Goal: Information Seeking & Learning: Learn about a topic

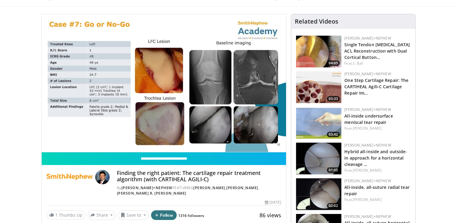
scroll to position [30, 0]
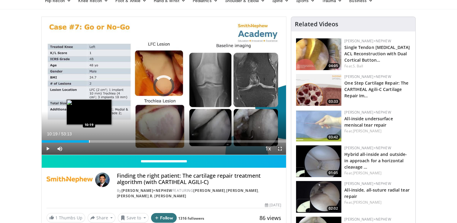
click at [89, 141] on div "Progress Bar" at bounding box center [89, 141] width 1 height 2
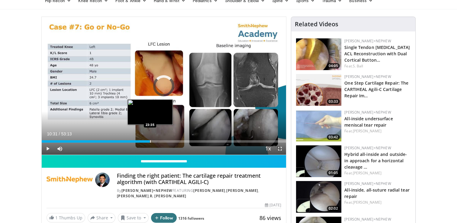
click at [150, 139] on div "Loaded : 21.74% 10:31 23:35" at bounding box center [164, 140] width 244 height 6
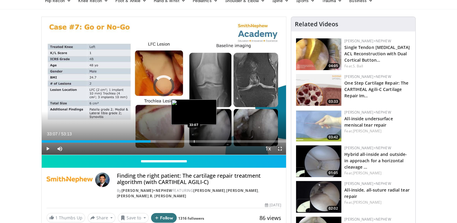
click at [194, 141] on div "Progress Bar" at bounding box center [194, 141] width 1 height 2
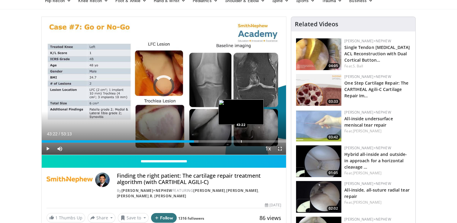
click at [241, 141] on div "Progress Bar" at bounding box center [241, 141] width 1 height 2
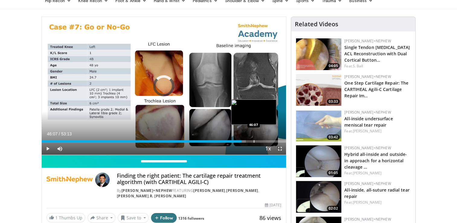
click at [254, 140] on div "Progress Bar" at bounding box center [254, 141] width 1 height 2
click at [263, 140] on div "Progress Bar" at bounding box center [263, 141] width 1 height 2
click at [273, 140] on div "Progress Bar" at bounding box center [273, 141] width 1 height 2
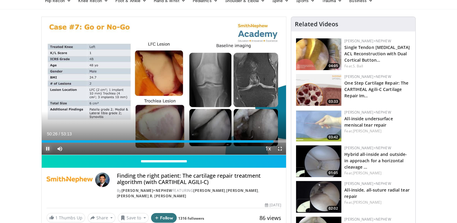
click at [45, 148] on span "Video Player" at bounding box center [48, 148] width 12 height 12
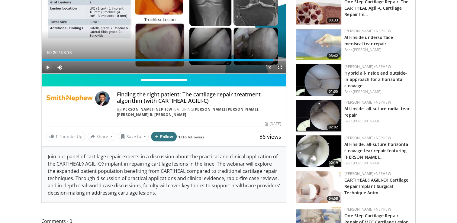
scroll to position [112, 0]
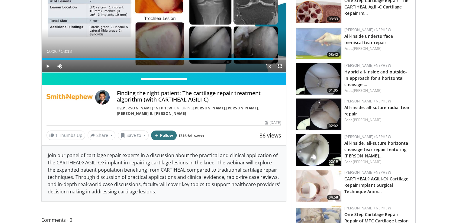
click at [72, 97] on img at bounding box center [69, 97] width 46 height 14
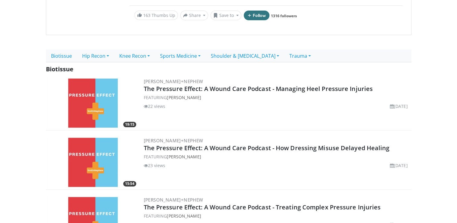
scroll to position [115, 0]
click at [182, 49] on link "Sports Medicine" at bounding box center [180, 55] width 51 height 13
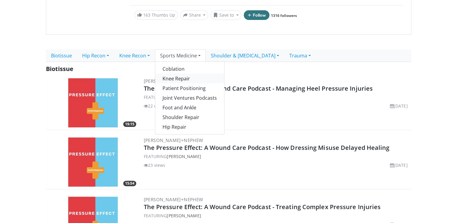
click at [176, 74] on link "Knee Repair" at bounding box center [189, 79] width 69 height 10
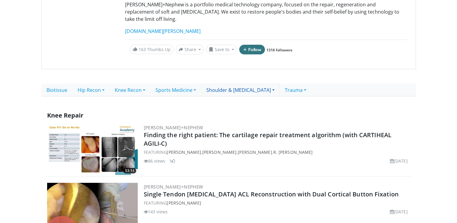
scroll to position [105, 0]
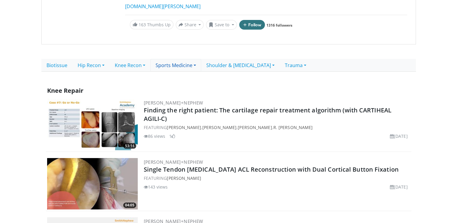
click at [183, 59] on link "Sports Medicine" at bounding box center [175, 65] width 51 height 13
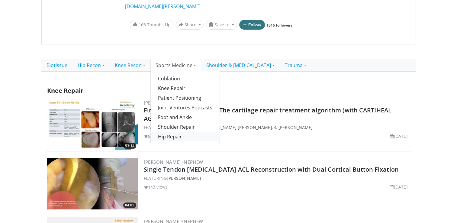
click at [173, 132] on link "Hip Repair" at bounding box center [185, 137] width 69 height 10
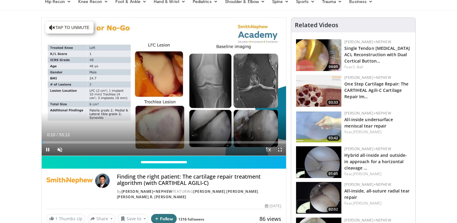
scroll to position [29, 0]
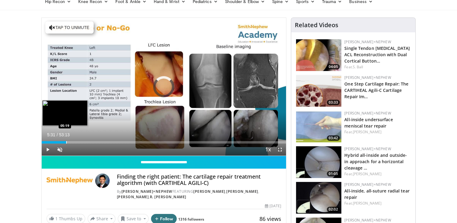
click at [66, 140] on div "Loaded : 2.48% 05:31 05:19" at bounding box center [164, 141] width 244 height 6
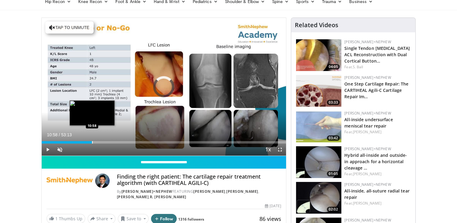
click at [92, 141] on div "Progress Bar" at bounding box center [92, 142] width 1 height 2
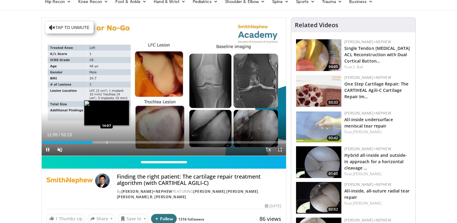
click at [107, 141] on div "Progress Bar" at bounding box center [107, 142] width 1 height 2
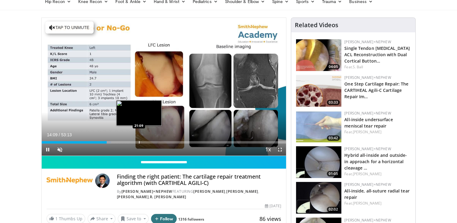
click at [139, 139] on video-js "**********" at bounding box center [164, 87] width 244 height 138
click at [138, 141] on div "Progress Bar" at bounding box center [138, 142] width 1 height 2
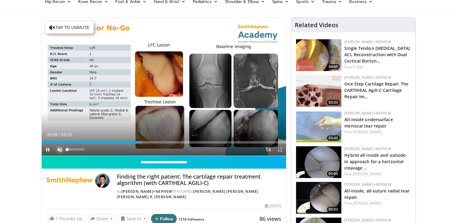
click at [59, 149] on span "Video Player" at bounding box center [60, 149] width 12 height 12
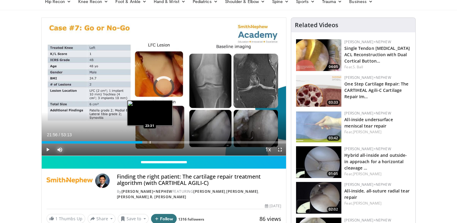
click at [150, 142] on div "Progress Bar" at bounding box center [150, 142] width 1 height 2
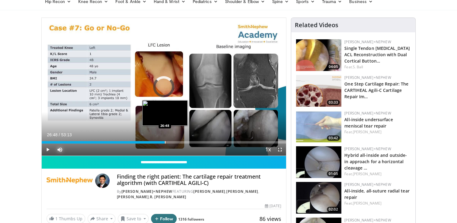
click at [165, 142] on div "Progress Bar" at bounding box center [165, 142] width 1 height 2
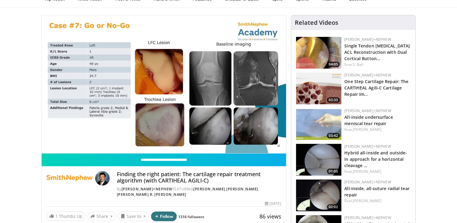
scroll to position [31, 0]
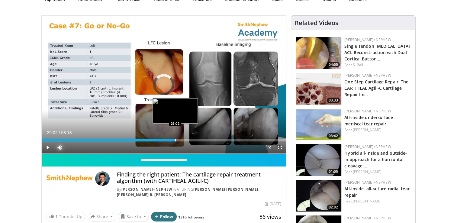
click at [175, 140] on div "Progress Bar" at bounding box center [175, 140] width 1 height 2
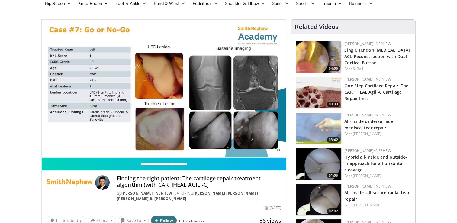
scroll to position [0, 0]
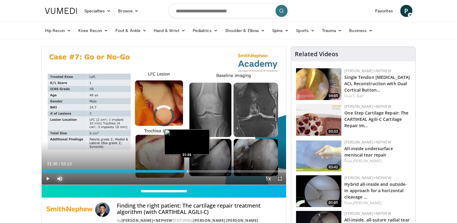
click at [187, 170] on div "Progress Bar" at bounding box center [187, 171] width 1 height 2
click at [196, 170] on div "Progress Bar" at bounding box center [196, 171] width 1 height 2
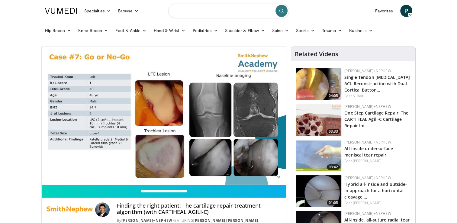
click at [196, 10] on input "Search topics, interventions" at bounding box center [228, 11] width 121 height 14
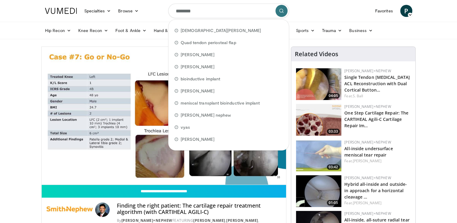
type input "*********"
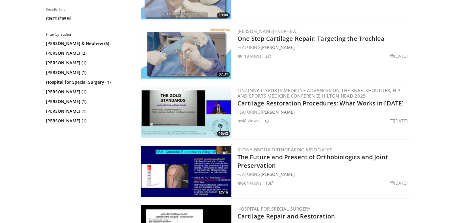
scroll to position [455, 0]
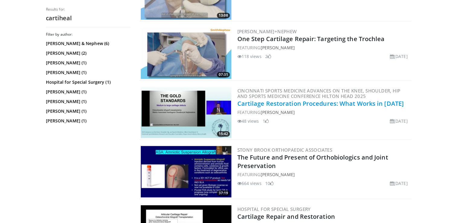
click at [276, 101] on link "Cartilage Restoration Procedures: What Works in 2025" at bounding box center [320, 103] width 166 height 8
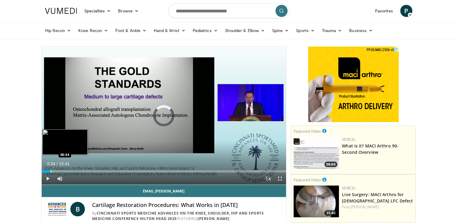
click at [51, 170] on div "Progress Bar" at bounding box center [51, 171] width 1 height 2
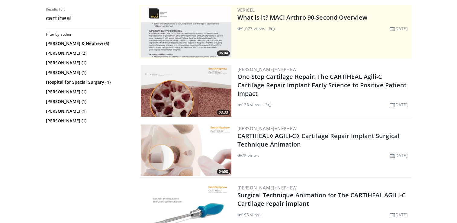
scroll to position [122, 0]
click at [256, 126] on link "[PERSON_NAME]+Nephew" at bounding box center [266, 128] width 59 height 6
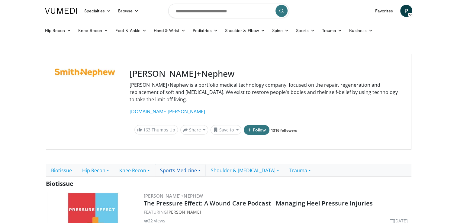
click at [181, 164] on link "Sports Medicine" at bounding box center [180, 170] width 51 height 13
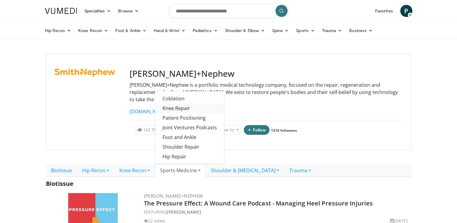
click at [189, 103] on link "Knee Repair" at bounding box center [189, 108] width 69 height 10
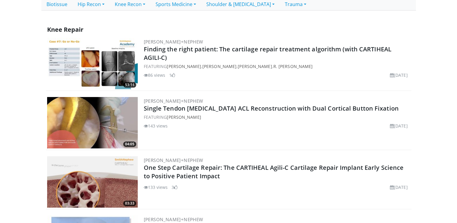
scroll to position [167, 0]
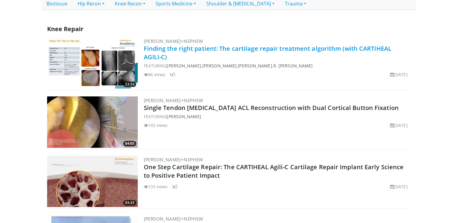
click at [322, 44] on link "Finding the right patient: The cartilage repair treatment algorithm (with CARTI…" at bounding box center [268, 52] width 248 height 17
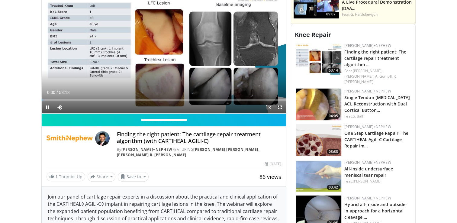
scroll to position [221, 0]
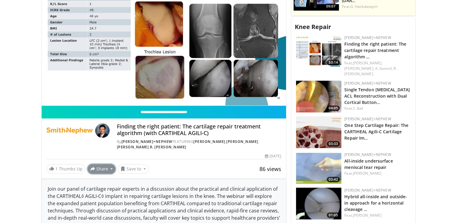
click at [106, 164] on button "Share" at bounding box center [102, 169] width 28 height 10
click at [97, 178] on span "E-mail" at bounding box center [100, 181] width 17 height 7
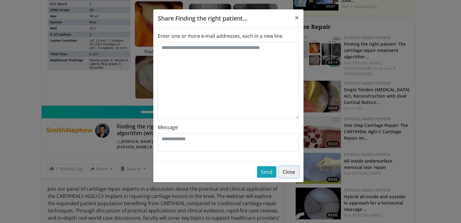
click at [290, 171] on button "Close" at bounding box center [289, 171] width 20 height 11
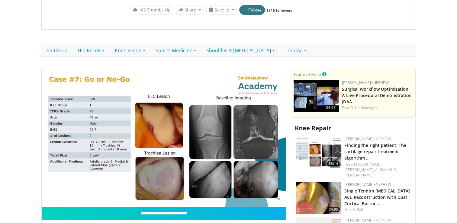
scroll to position [116, 0]
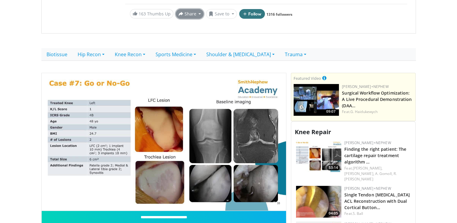
click at [194, 9] on button "Share" at bounding box center [190, 14] width 28 height 10
click at [185, 24] on span "E-mail" at bounding box center [189, 27] width 17 height 7
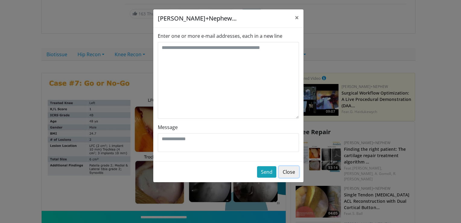
click at [287, 170] on button "Close" at bounding box center [289, 171] width 20 height 11
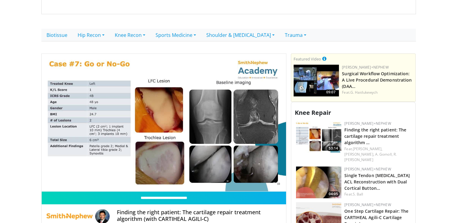
scroll to position [149, 0]
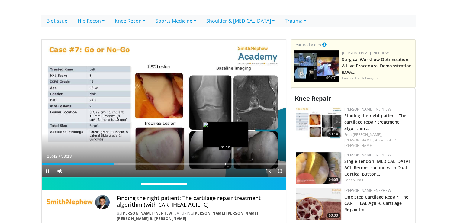
click at [225, 156] on div "60 seconds Tap to unmute" at bounding box center [164, 109] width 244 height 138
click at [46, 165] on span "Video Player" at bounding box center [48, 171] width 12 height 12
click at [213, 162] on div "Progress Bar" at bounding box center [213, 163] width 1 height 2
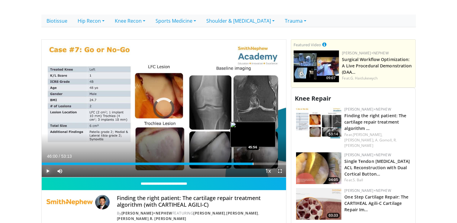
click at [253, 162] on div "Progress Bar" at bounding box center [253, 163] width 1 height 2
click at [278, 162] on div "Progress Bar" at bounding box center [278, 163] width 1 height 2
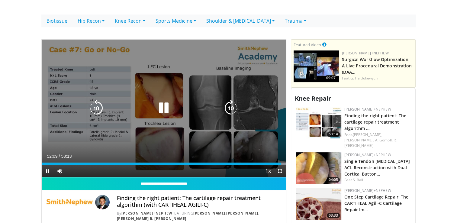
click at [237, 100] on icon "Video Player" at bounding box center [230, 108] width 17 height 17
click at [96, 100] on icon "Video Player" at bounding box center [96, 108] width 17 height 17
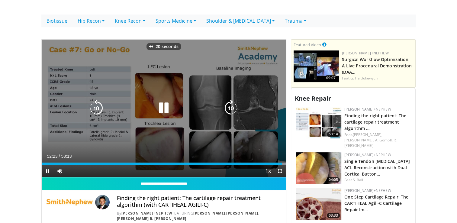
click at [96, 100] on icon "Video Player" at bounding box center [96, 108] width 17 height 17
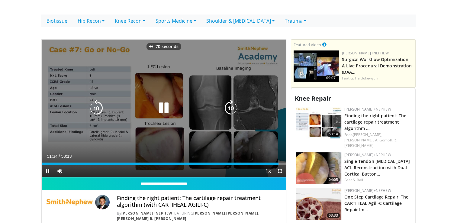
click at [96, 100] on icon "Video Player" at bounding box center [96, 108] width 17 height 17
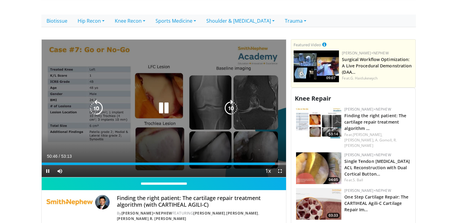
click at [96, 100] on icon "Video Player" at bounding box center [96, 108] width 17 height 17
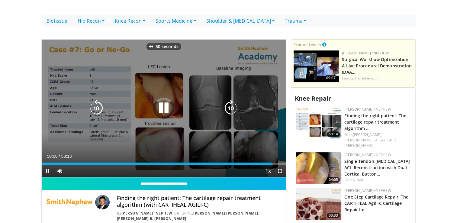
click at [96, 100] on icon "Video Player" at bounding box center [96, 108] width 17 height 17
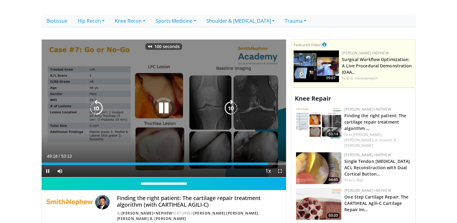
click at [96, 100] on icon "Video Player" at bounding box center [96, 108] width 17 height 17
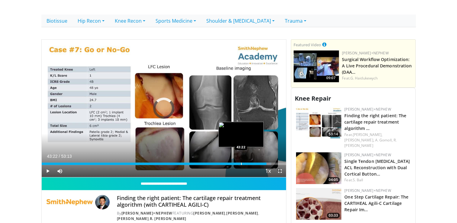
click at [241, 162] on div "Progress Bar" at bounding box center [241, 163] width 1 height 2
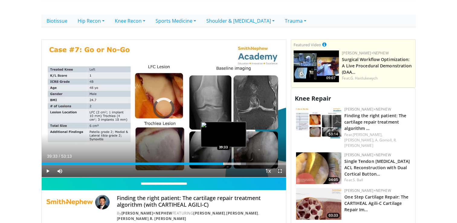
click at [223, 162] on div "Progress Bar" at bounding box center [223, 163] width 1 height 2
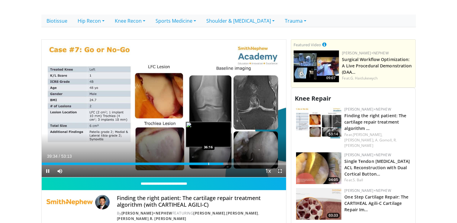
click at [207, 162] on div "39:34" at bounding box center [133, 163] width 182 height 2
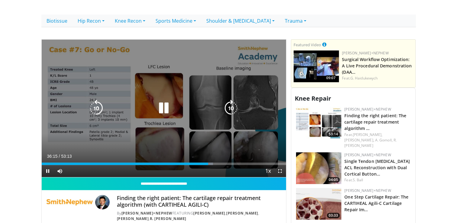
click at [196, 155] on video-js "**********" at bounding box center [164, 109] width 244 height 138
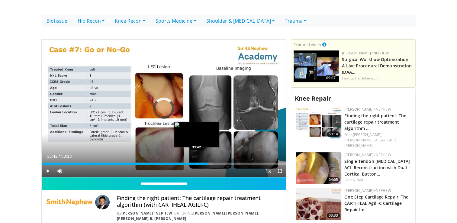
click at [196, 162] on div "Progress Bar" at bounding box center [196, 163] width 1 height 2
click at [202, 162] on div "Progress Bar" at bounding box center [202, 163] width 1 height 2
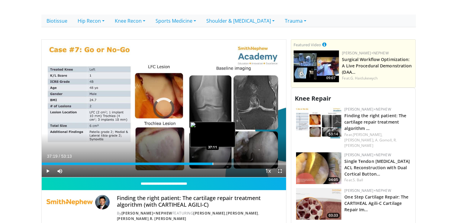
click at [212, 162] on div "Progress Bar" at bounding box center [212, 163] width 1 height 2
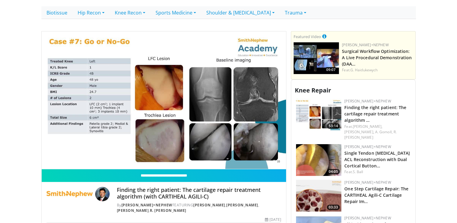
scroll to position [158, 0]
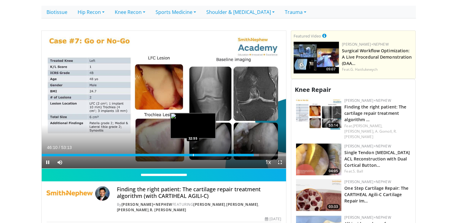
click at [193, 154] on div "Progress Bar" at bounding box center [193, 155] width 1 height 2
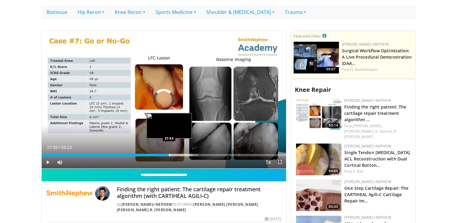
click at [168, 154] on div "Loaded : 63.87% 27:39 27:43" at bounding box center [164, 155] width 244 height 2
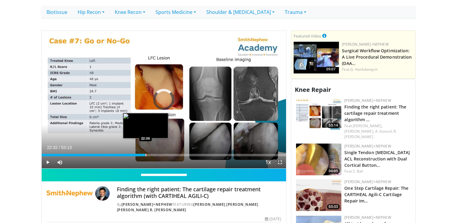
click at [145, 154] on div "22:32" at bounding box center [94, 155] width 104 height 2
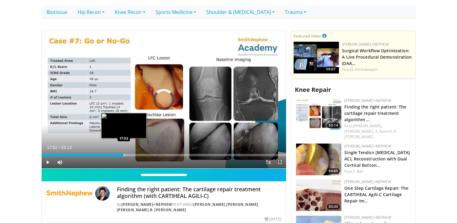
click at [124, 154] on div "Progress Bar" at bounding box center [124, 155] width 1 height 2
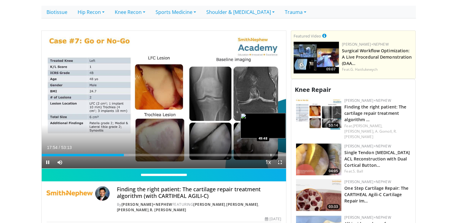
click at [270, 147] on video-js "**********" at bounding box center [164, 100] width 244 height 138
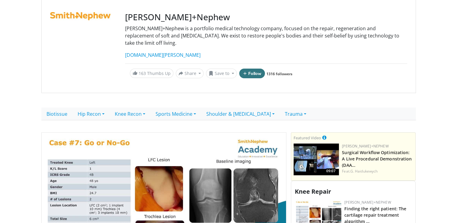
scroll to position [52, 0]
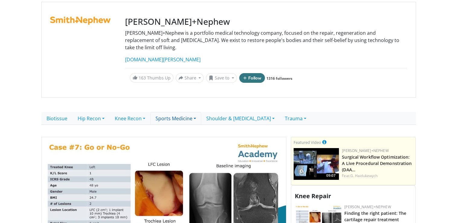
click at [192, 112] on link "Sports Medicine" at bounding box center [175, 118] width 51 height 13
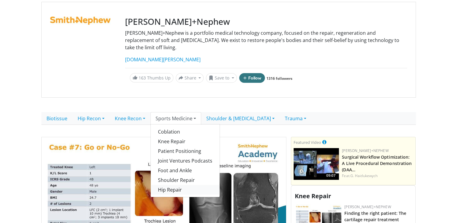
click at [177, 185] on link "Hip Repair" at bounding box center [185, 190] width 69 height 10
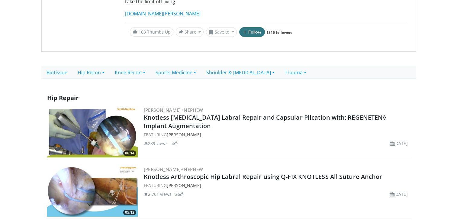
scroll to position [98, 0]
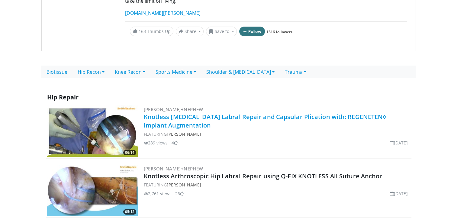
click at [200, 113] on link "Knotless Arthroscopy Hip Labral Repair and Capsular Plication with: REGENETEN◊ …" at bounding box center [265, 121] width 243 height 17
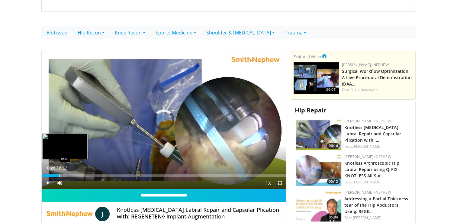
click at [59, 174] on div "Progress Bar" at bounding box center [59, 175] width 1 height 2
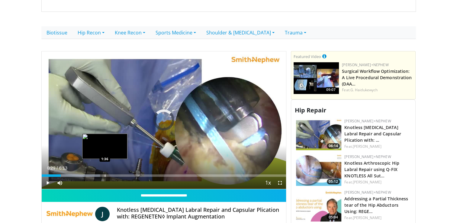
click at [105, 174] on div "Progress Bar" at bounding box center [105, 175] width 1 height 2
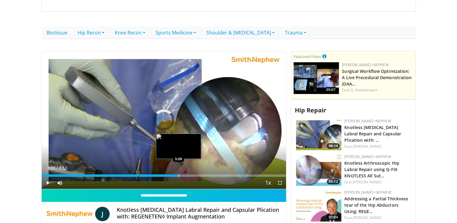
click at [178, 171] on div "Loaded : 0.00% 3:28 3:28" at bounding box center [164, 174] width 244 height 6
click at [174, 174] on div "Progress Bar" at bounding box center [174, 175] width 1 height 2
click at [170, 174] on div "Progress Bar" at bounding box center [170, 175] width 1 height 2
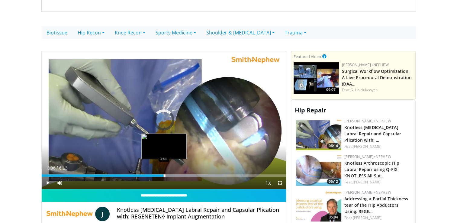
click at [164, 174] on div "Progress Bar" at bounding box center [164, 175] width 1 height 2
click at [159, 174] on div "Progress Bar" at bounding box center [159, 175] width 1 height 2
click at [153, 174] on div "Progress Bar" at bounding box center [153, 175] width 1 height 2
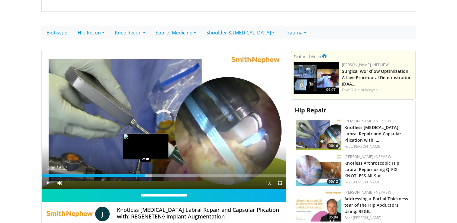
click at [145, 174] on div "Progress Bar" at bounding box center [145, 175] width 1 height 2
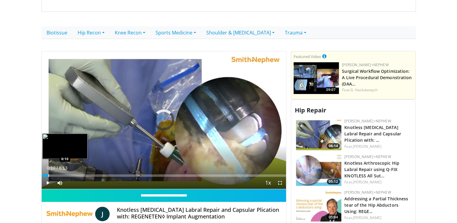
click at [48, 174] on div "Progress Bar" at bounding box center [48, 175] width 1 height 2
click at [46, 174] on div "Progress Bar" at bounding box center [46, 175] width 1 height 2
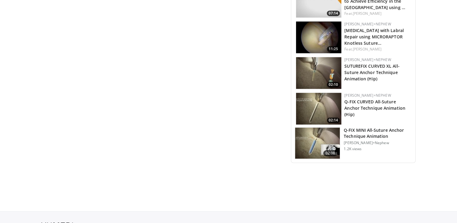
scroll to position [502, 0]
